Goal: Information Seeking & Learning: Learn about a topic

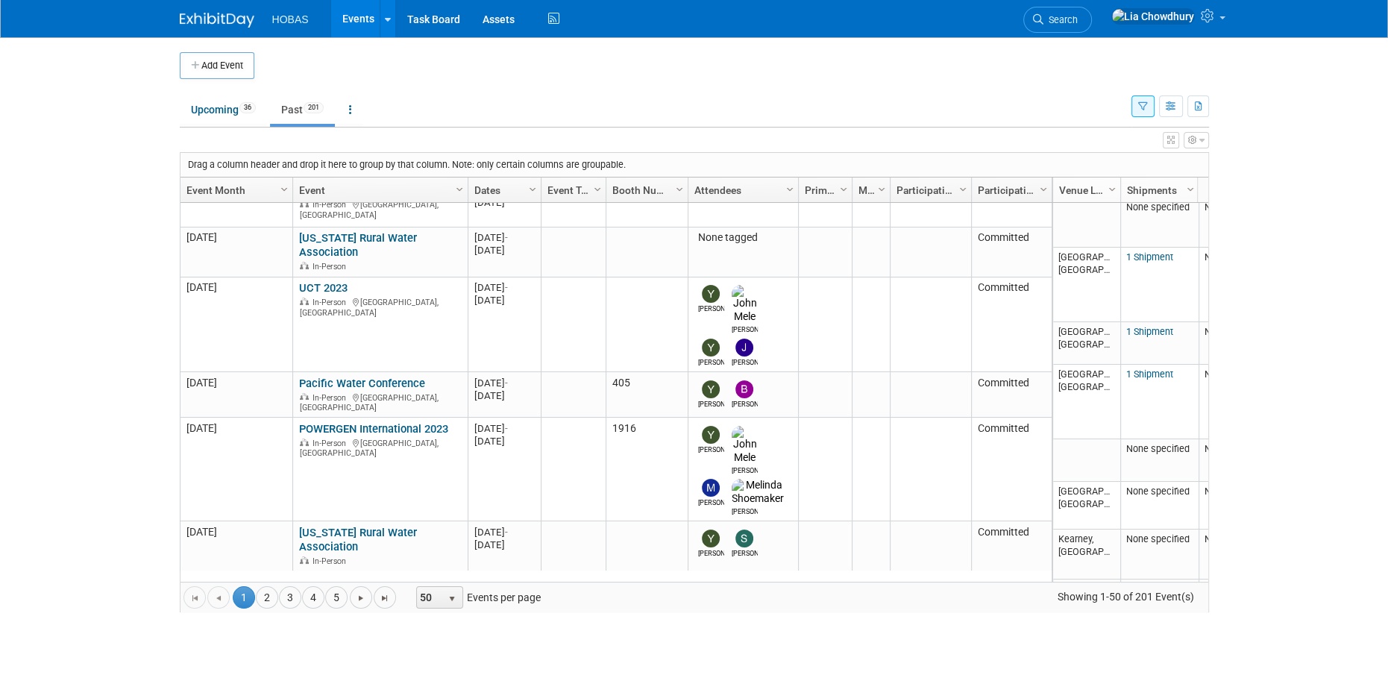
scroll to position [353, 0]
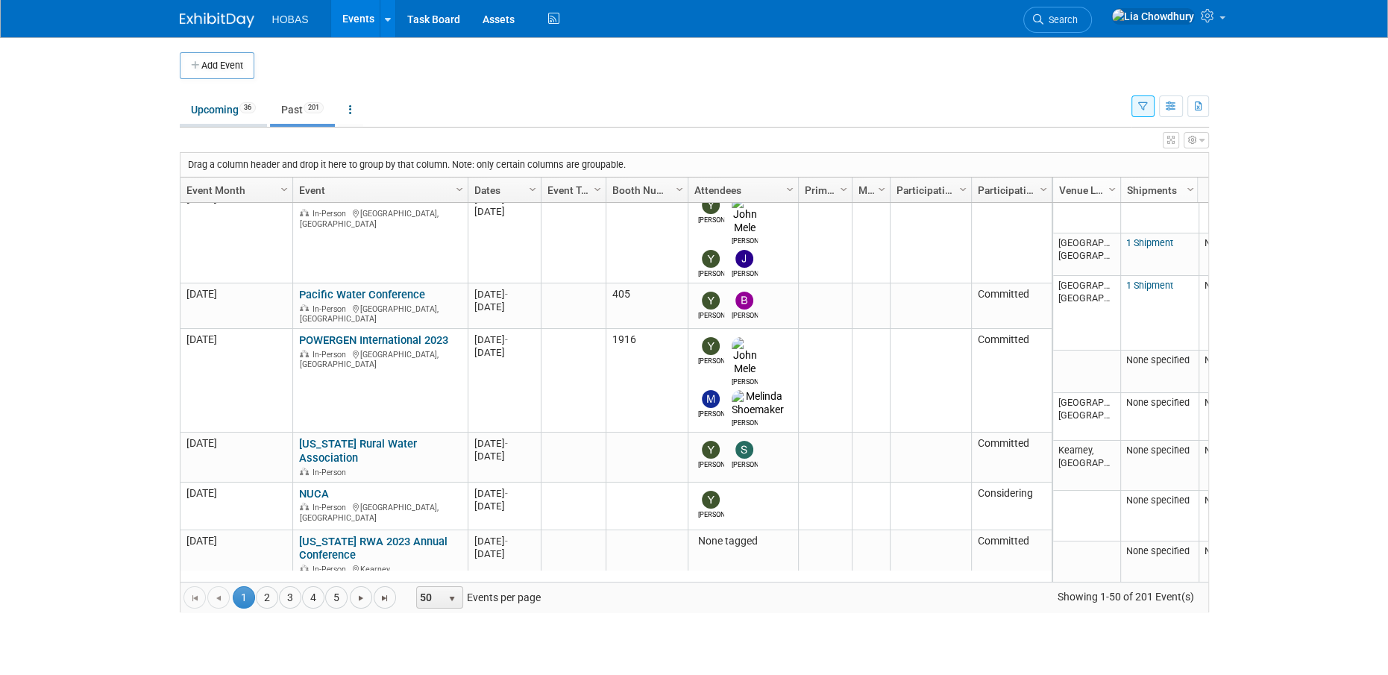
click at [210, 107] on link "Upcoming 36" at bounding box center [223, 109] width 87 height 28
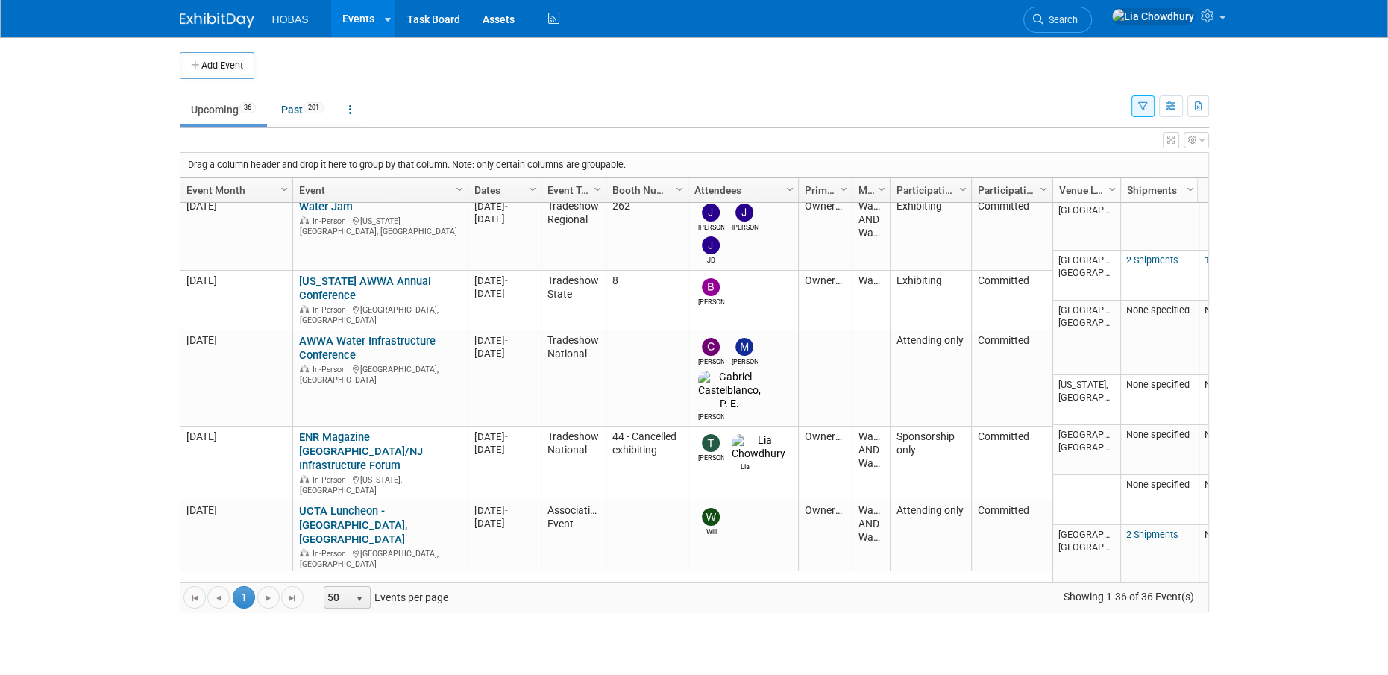
scroll to position [265, 0]
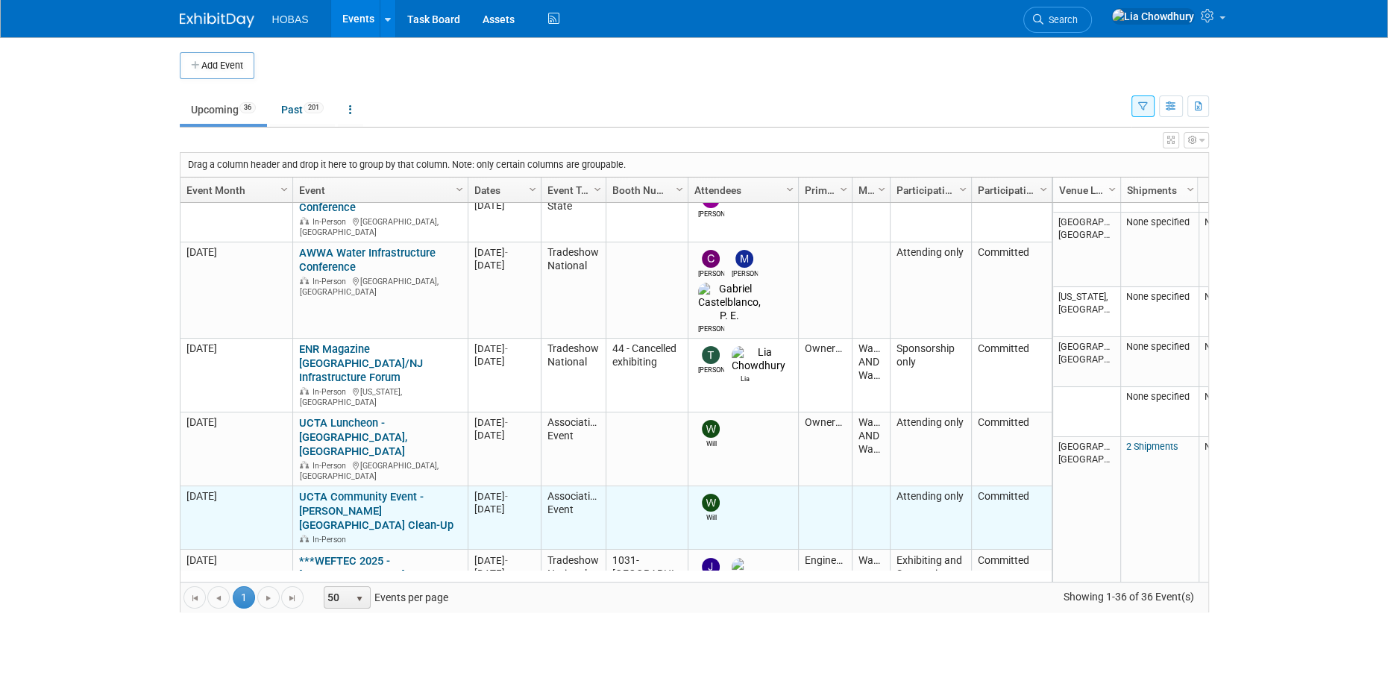
scroll to position [88, 0]
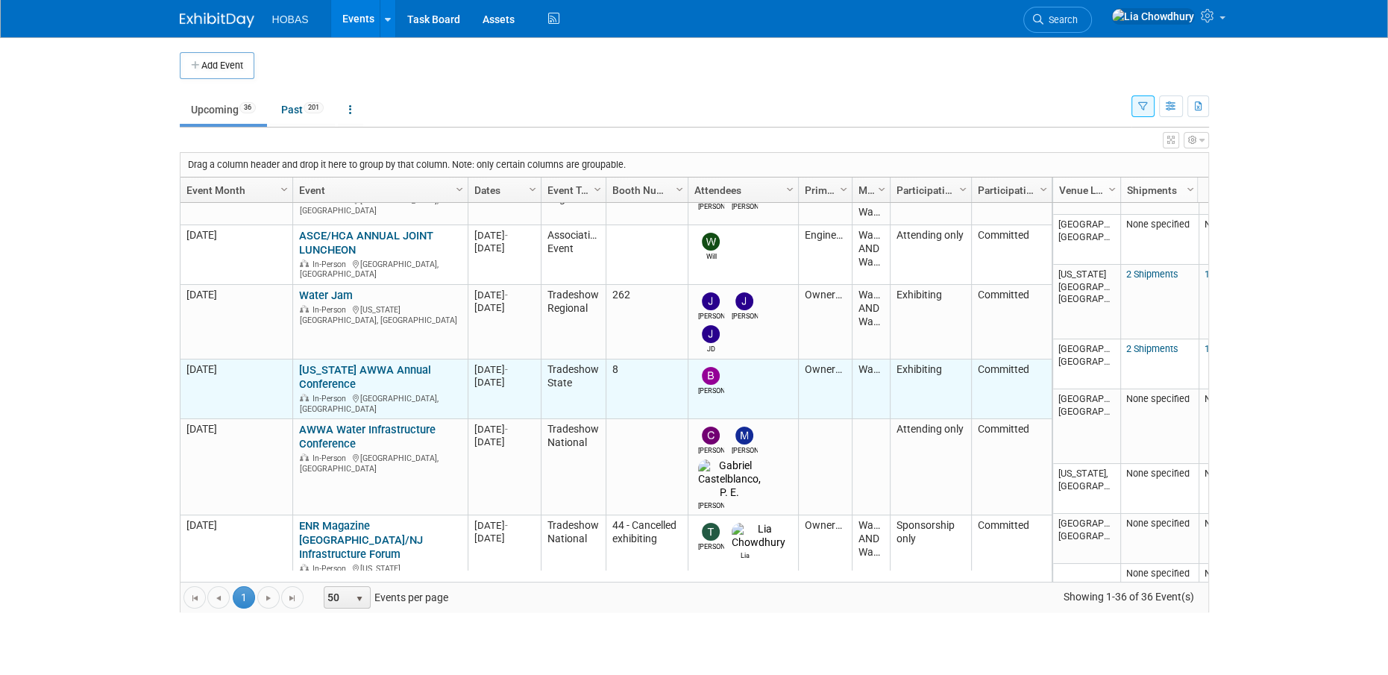
drag, startPoint x: 383, startPoint y: 366, endPoint x: 286, endPoint y: 351, distance: 98.8
click at [286, 359] on tr "M-2025-09 September 2025 Michigan AWWA Annual Conference Michigan AWWA Annual C…" at bounding box center [615, 389] width 871 height 60
copy tr "Michigan AWWA Annual Conference Michigan AWWA Annual Conference"
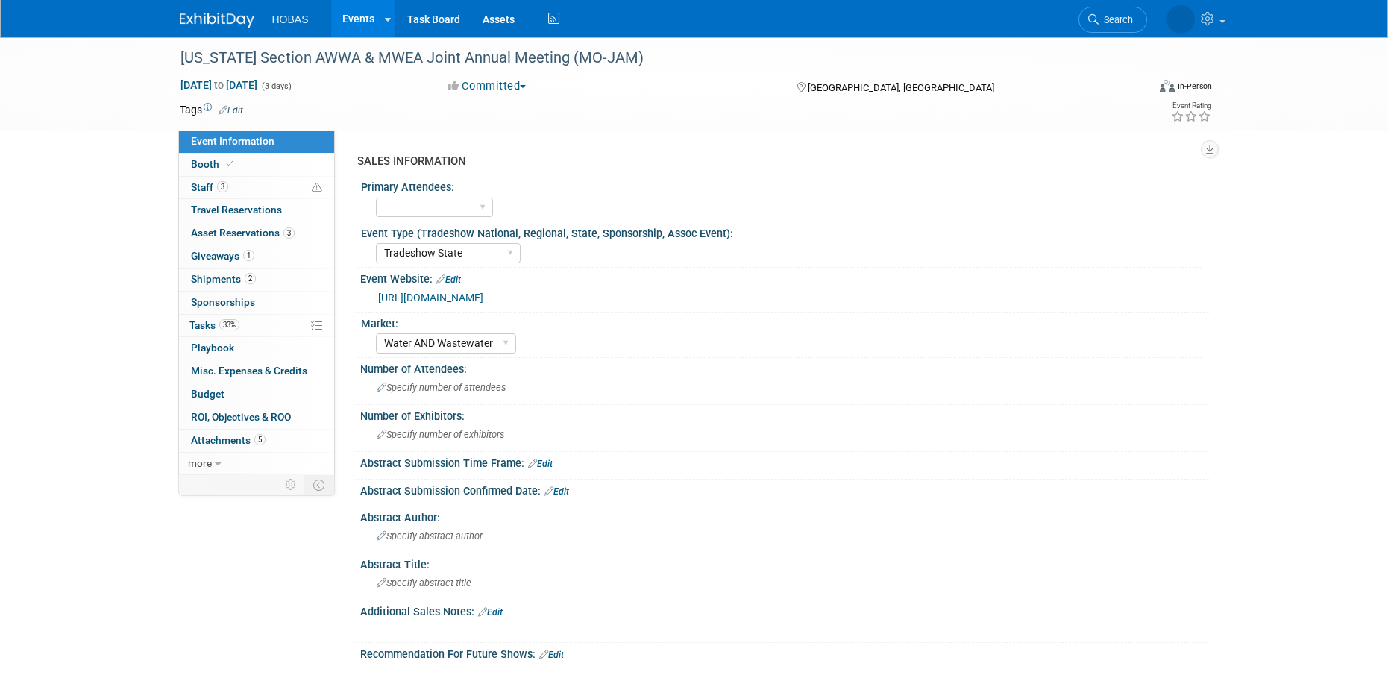
select select "Tradeshow State"
select select "Water AND Wastewater"
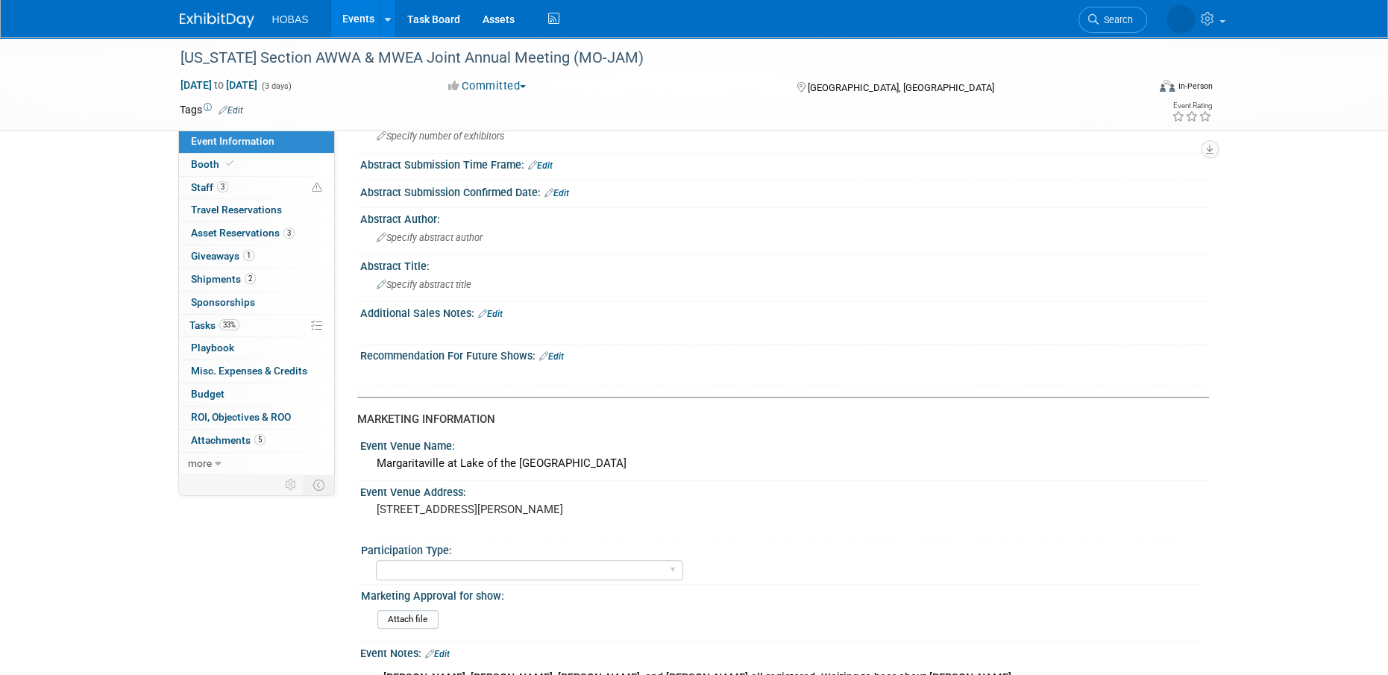
click at [356, 18] on link "Events" at bounding box center [358, 18] width 54 height 37
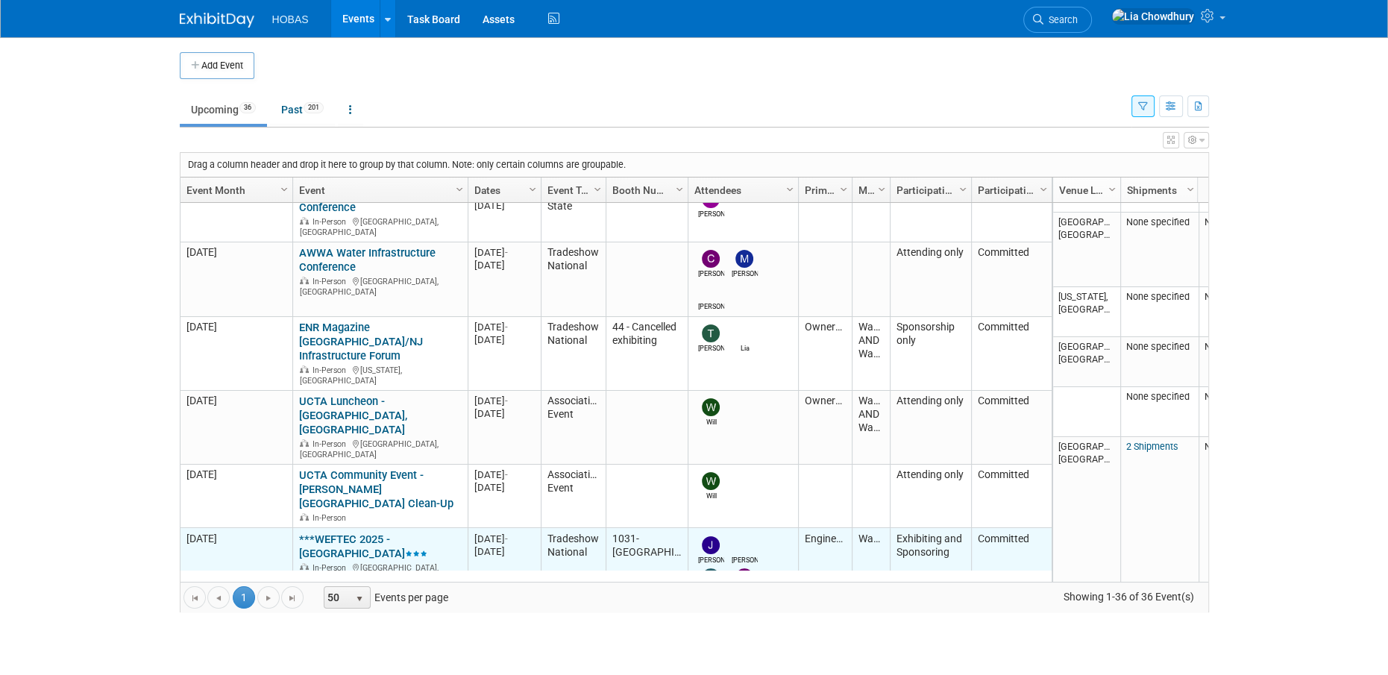
scroll to position [353, 0]
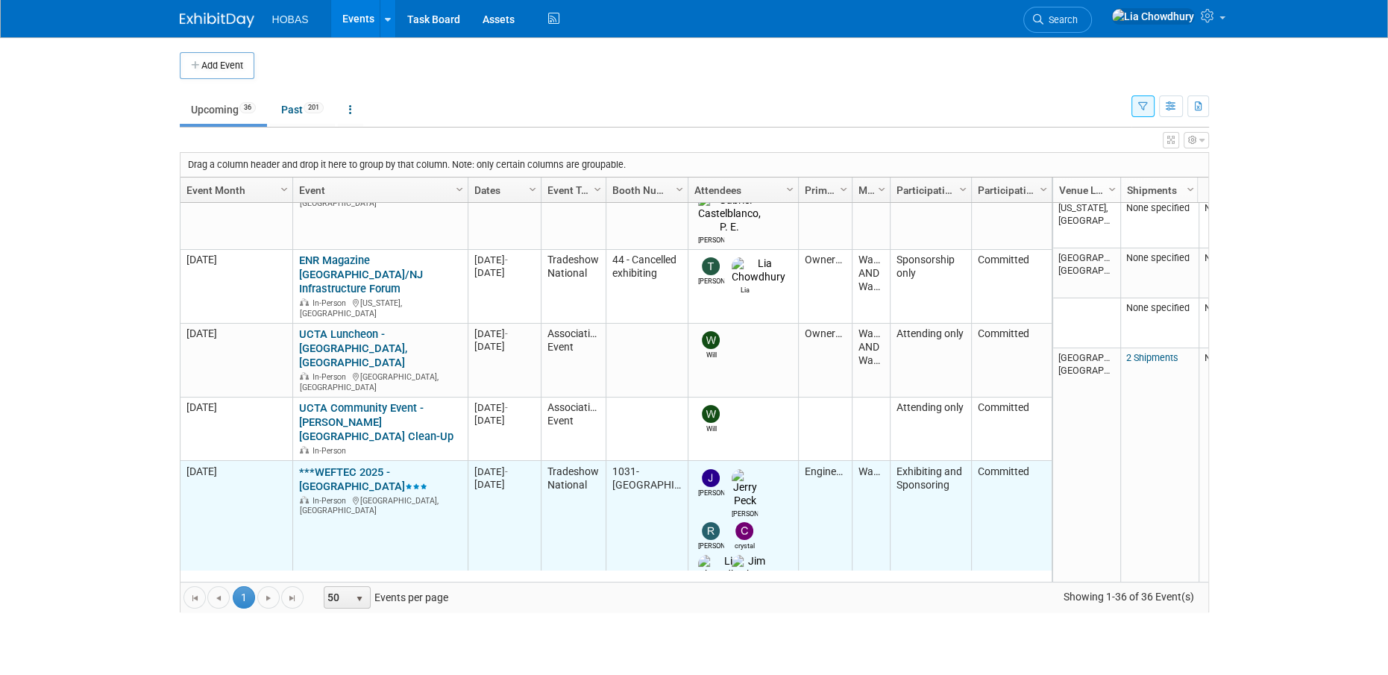
click at [385, 465] on link "***WEFTEC 2025 - [GEOGRAPHIC_DATA]" at bounding box center [363, 479] width 128 height 28
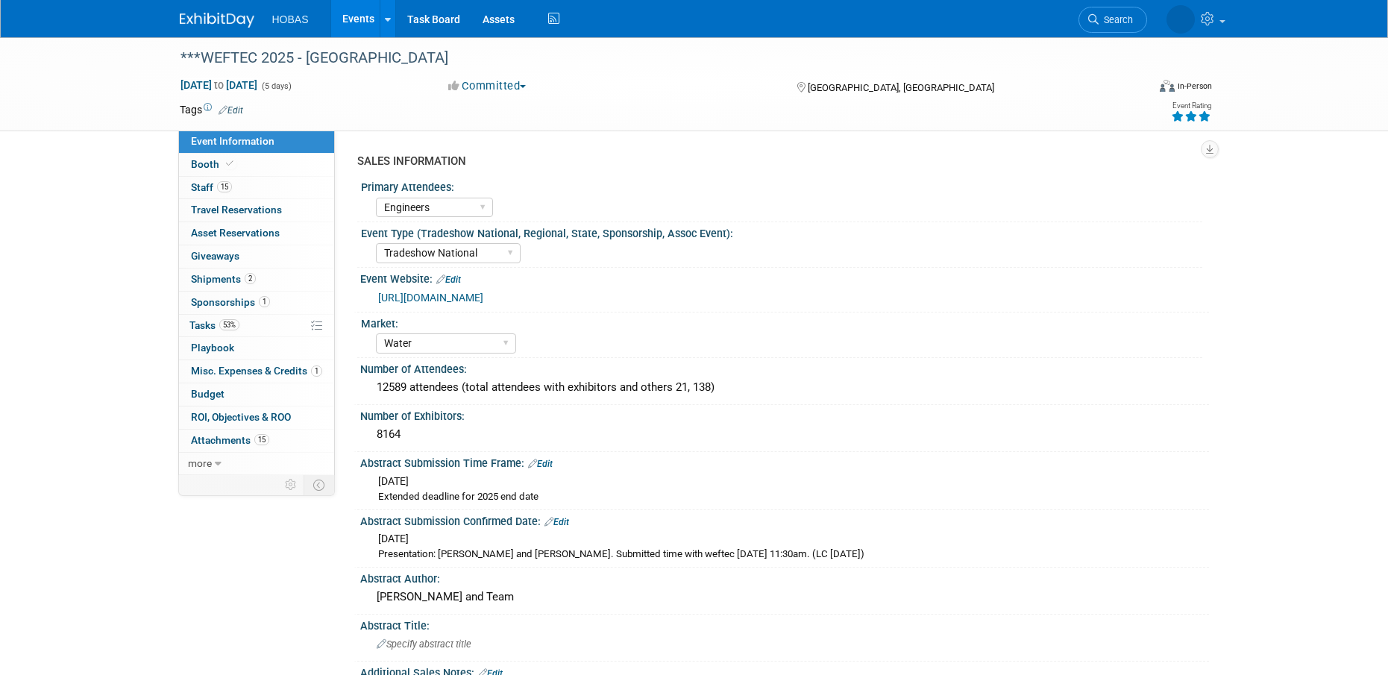
select select "Engineers"
select select "Tradeshow National"
select select "Water"
select select "Exhibiting and Sponsoring"
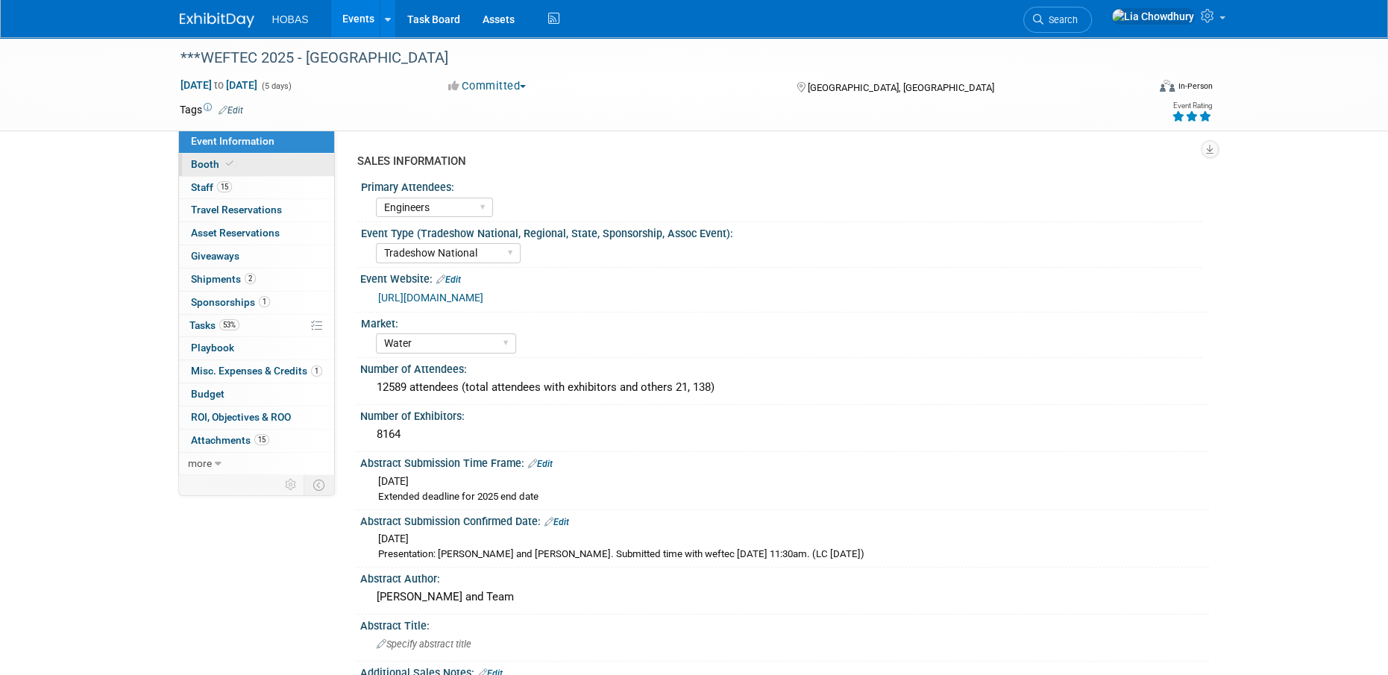
click at [189, 157] on link "Booth" at bounding box center [256, 165] width 155 height 22
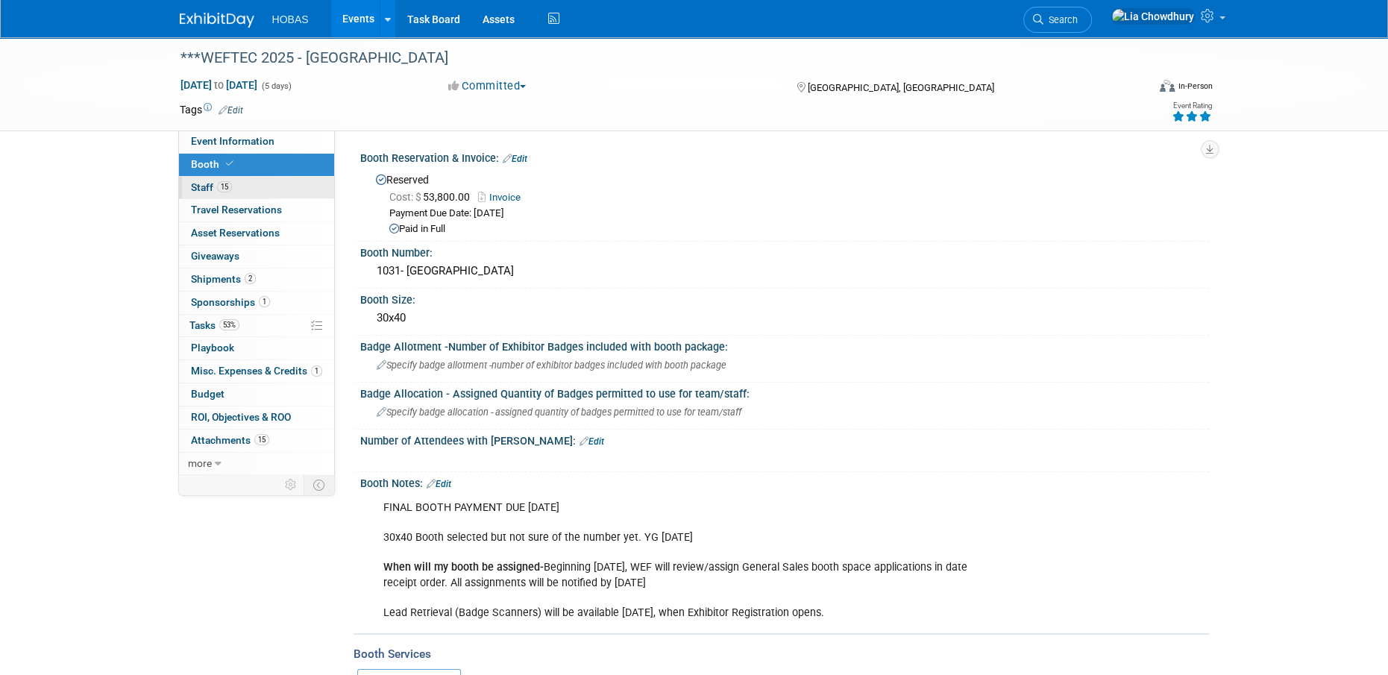
click at [213, 186] on span "Staff 15" at bounding box center [211, 187] width 41 height 12
